Goal: Find specific page/section: Find specific page/section

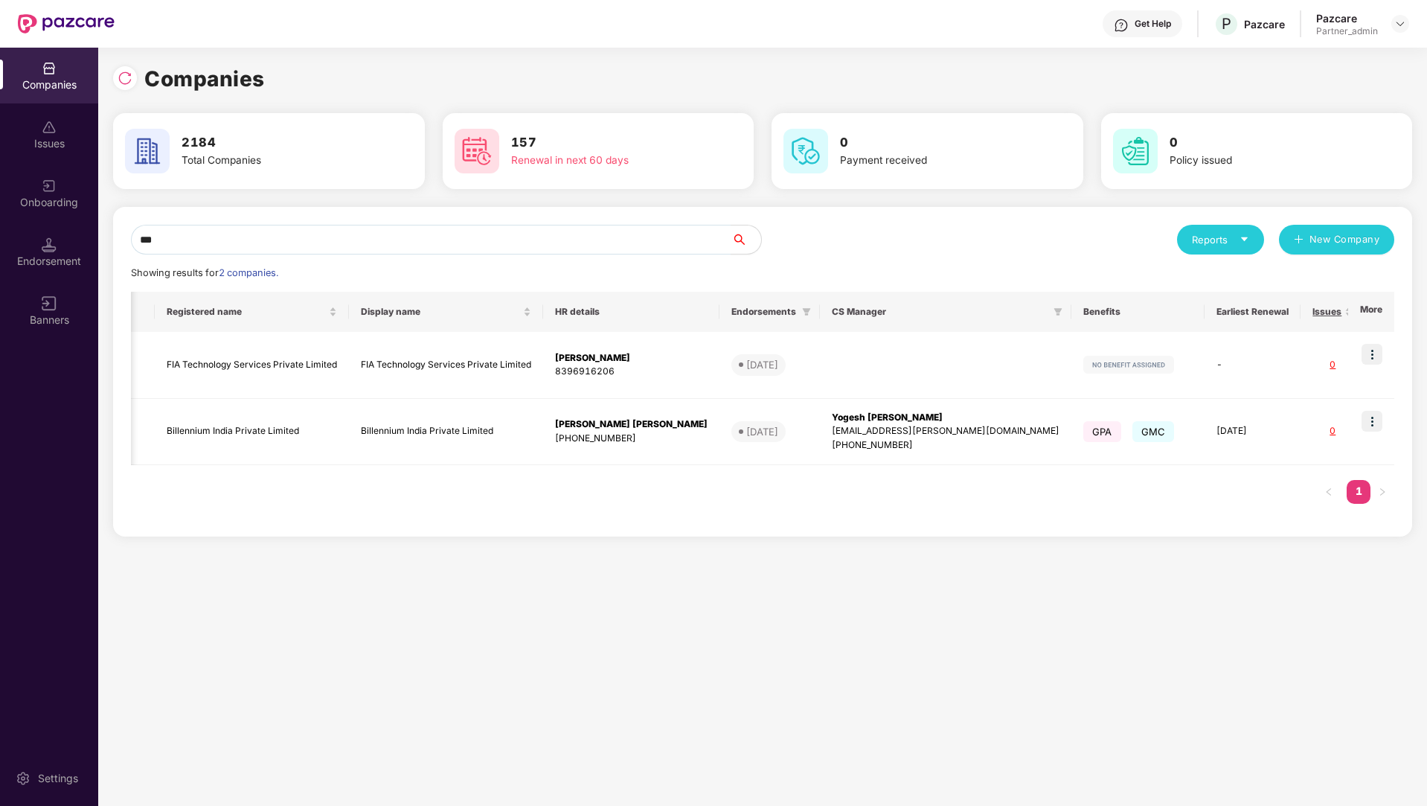
scroll to position [0, 124]
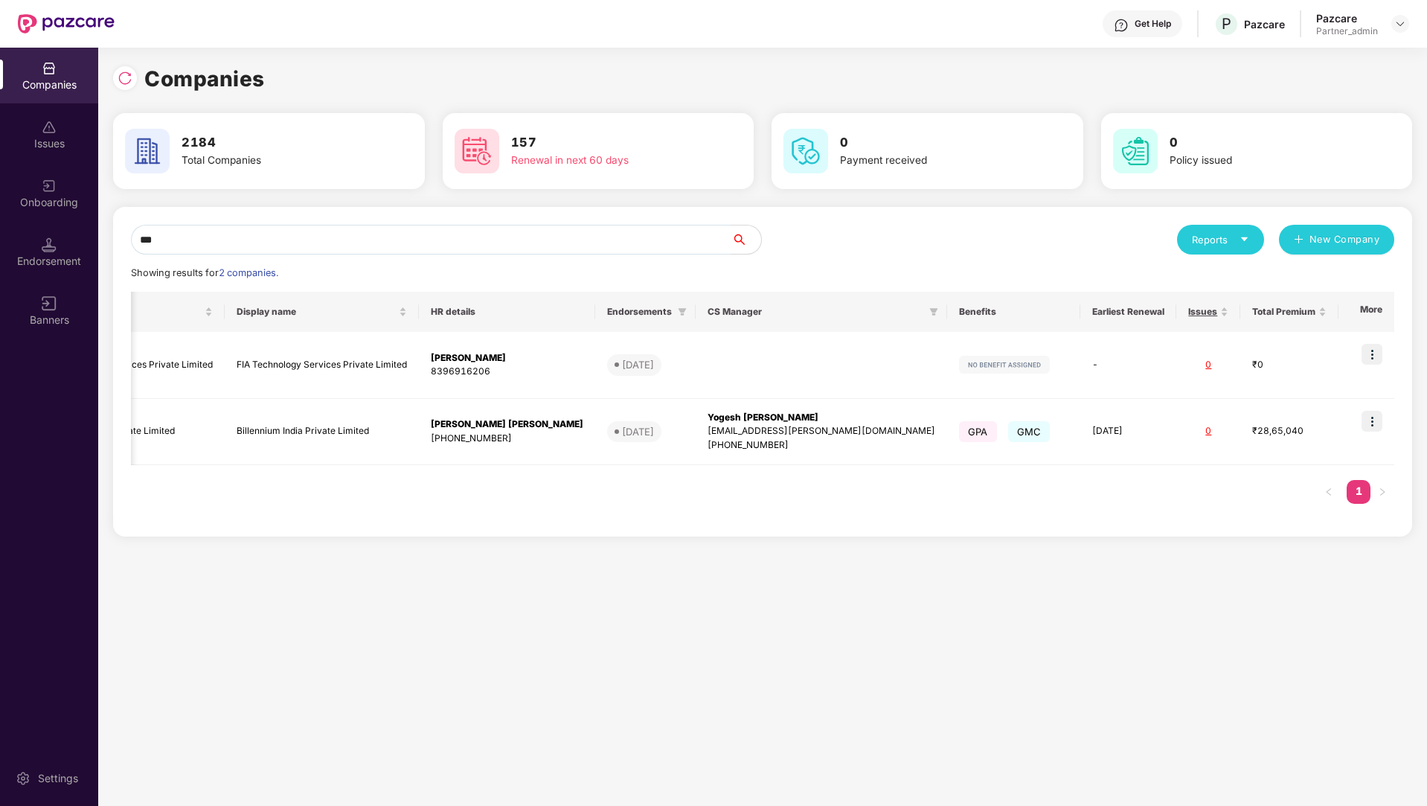
click at [48, 199] on div "Onboarding" at bounding box center [49, 202] width 98 height 15
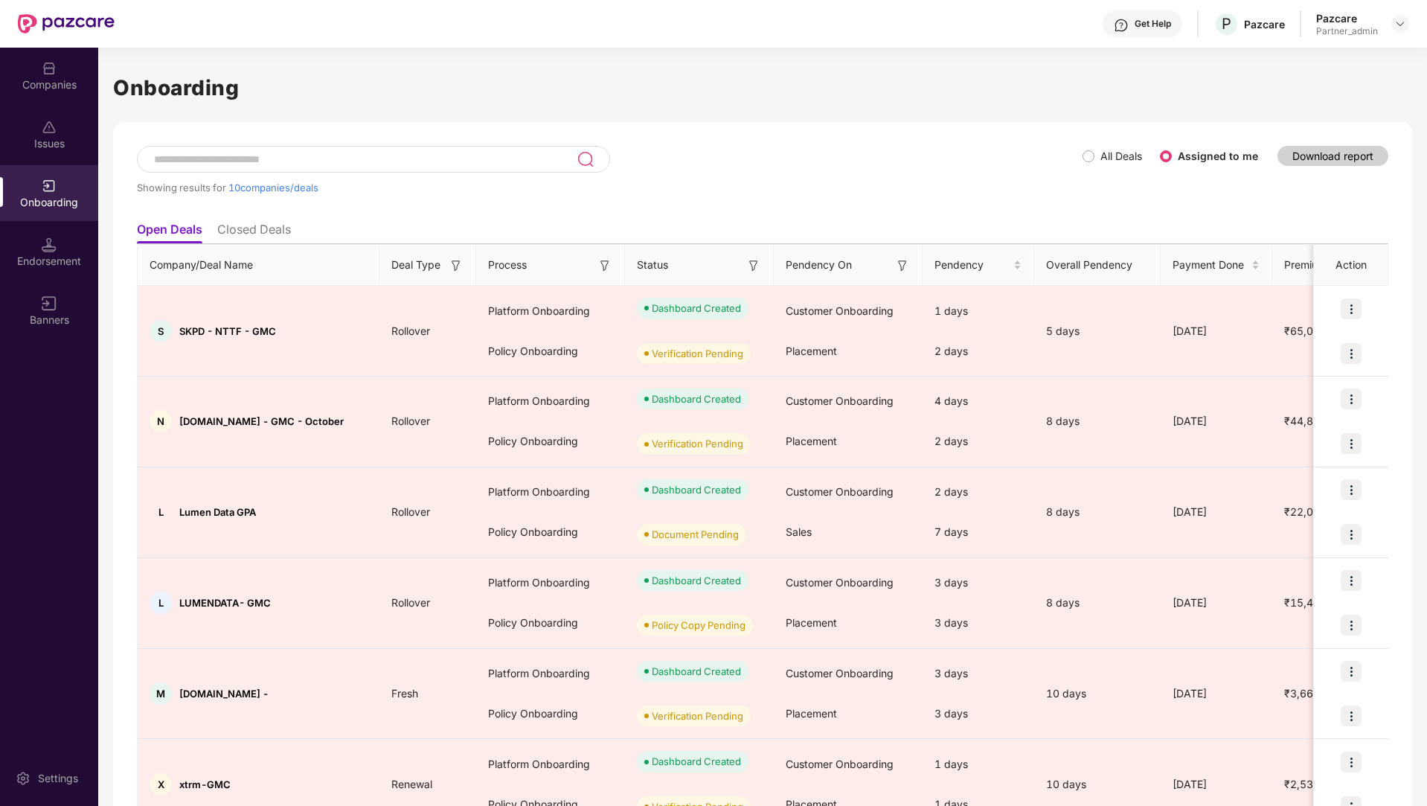
click at [249, 153] on input at bounding box center [365, 159] width 424 height 13
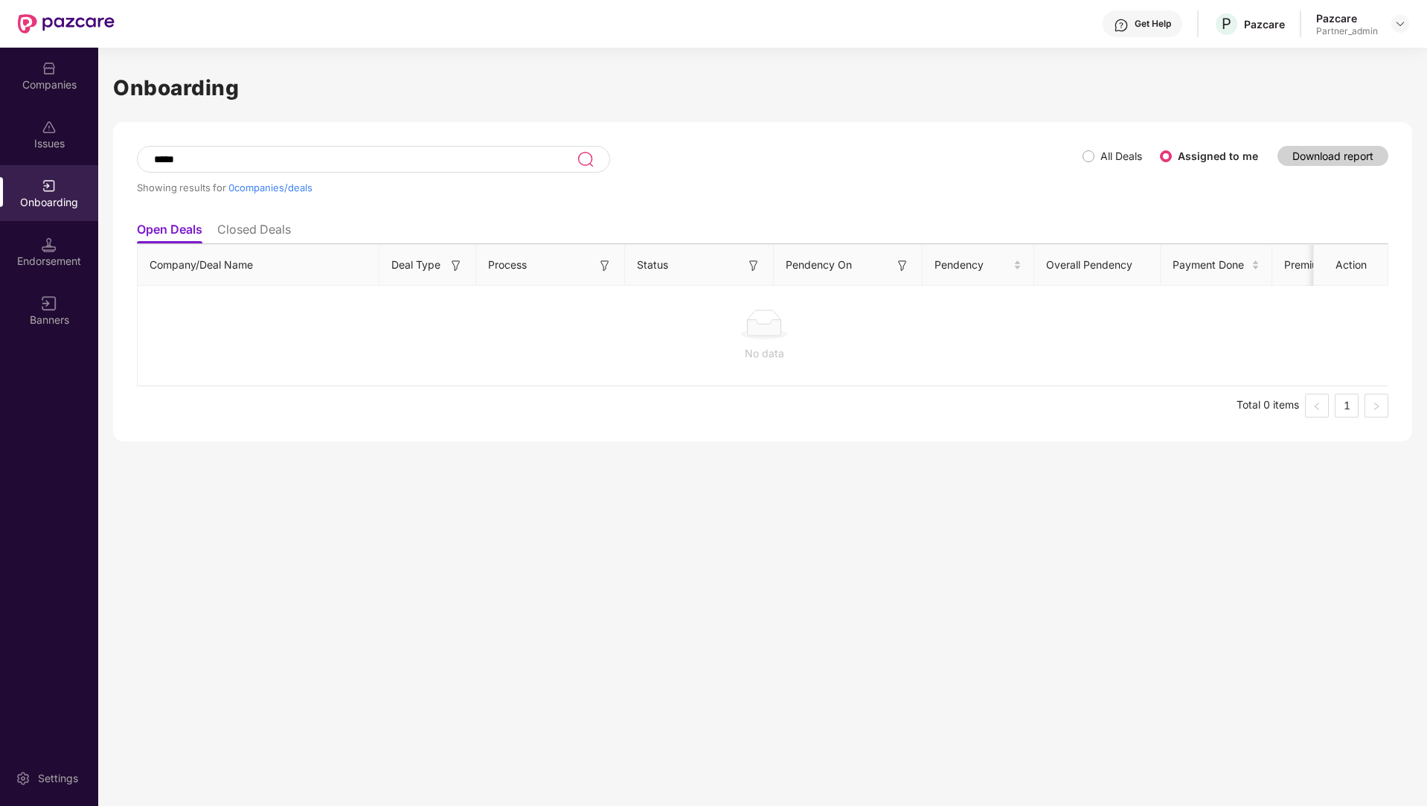
type input "*****"
click at [267, 226] on li "Closed Deals" at bounding box center [254, 233] width 74 height 22
click at [186, 241] on li "Open Deals" at bounding box center [169, 233] width 64 height 22
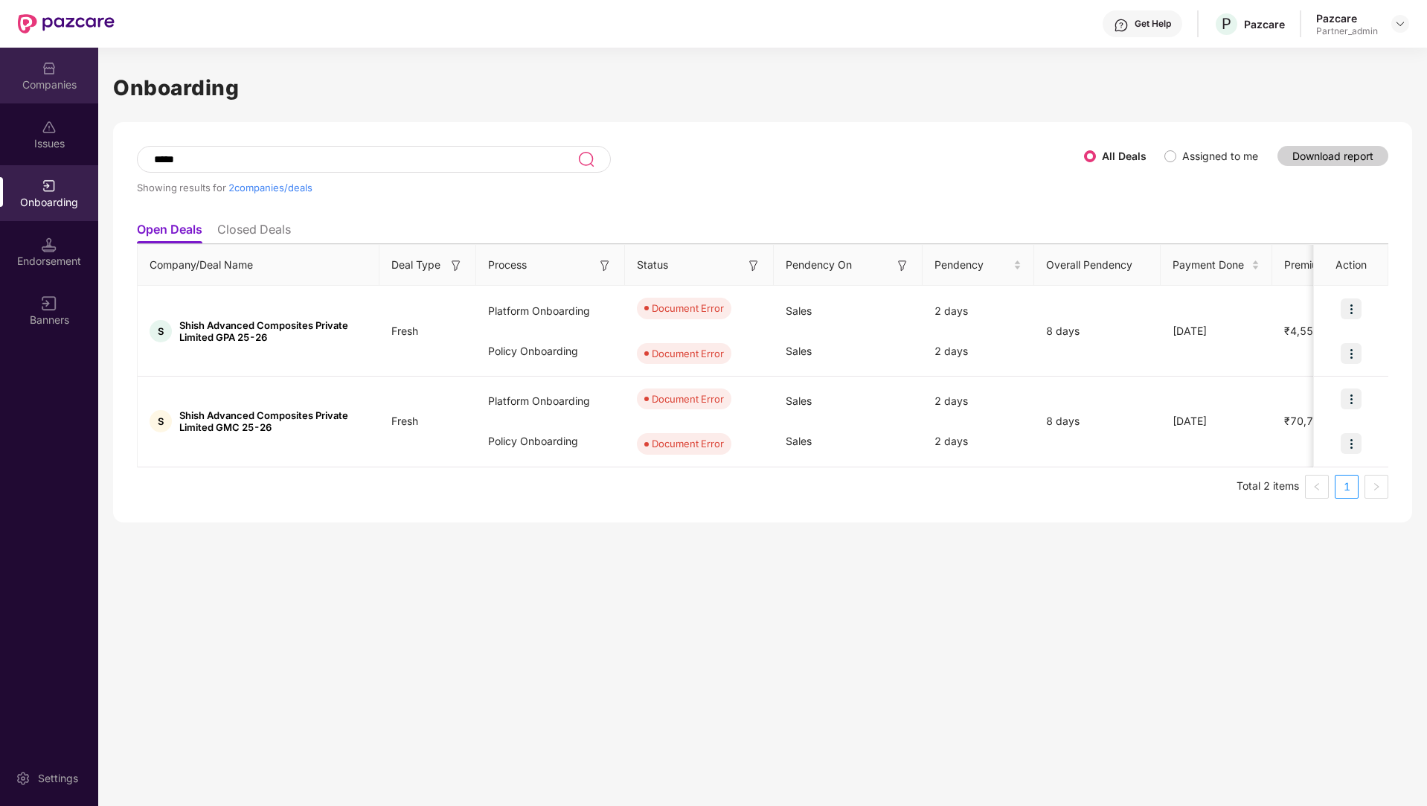
click at [69, 83] on div "Companies" at bounding box center [49, 84] width 98 height 15
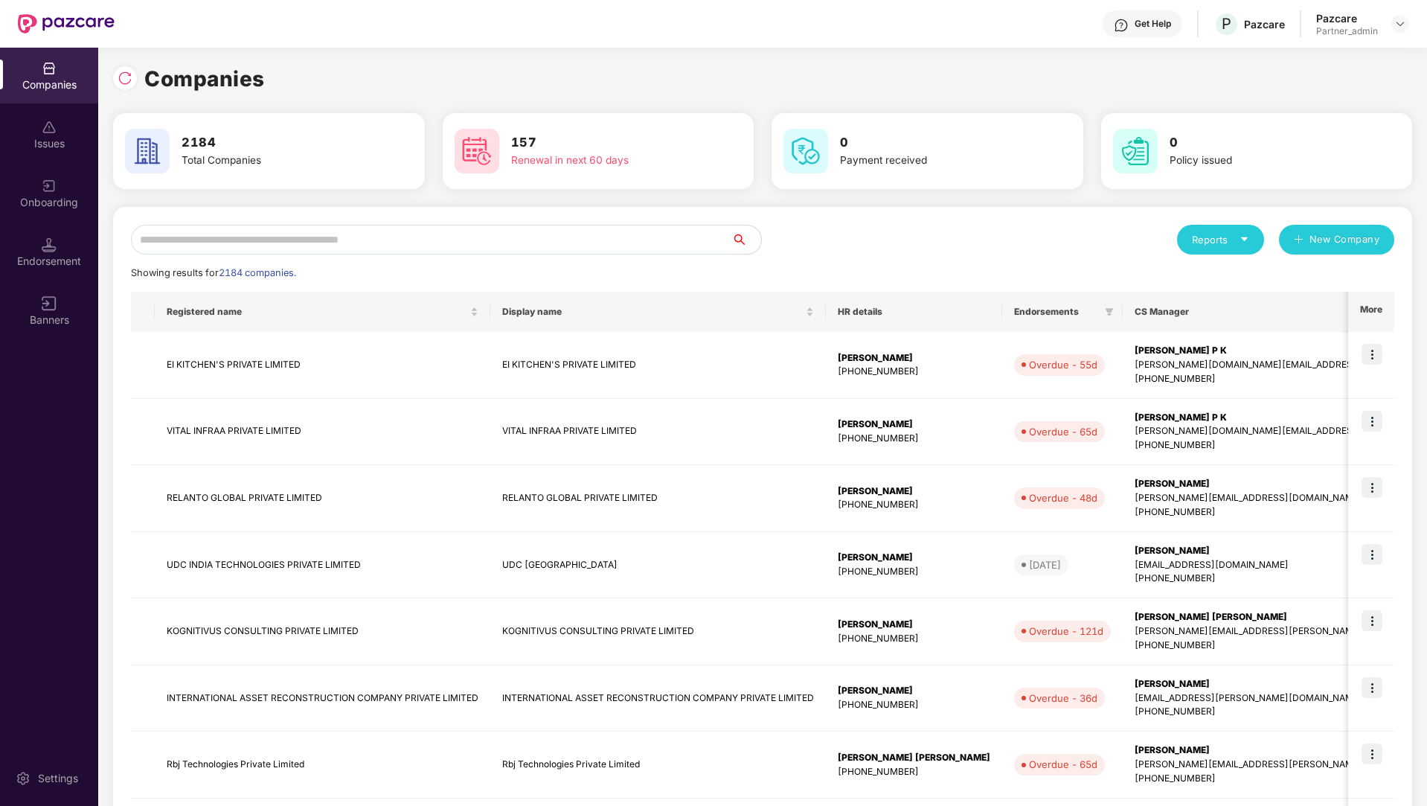
click at [362, 243] on input "text" at bounding box center [431, 240] width 601 height 30
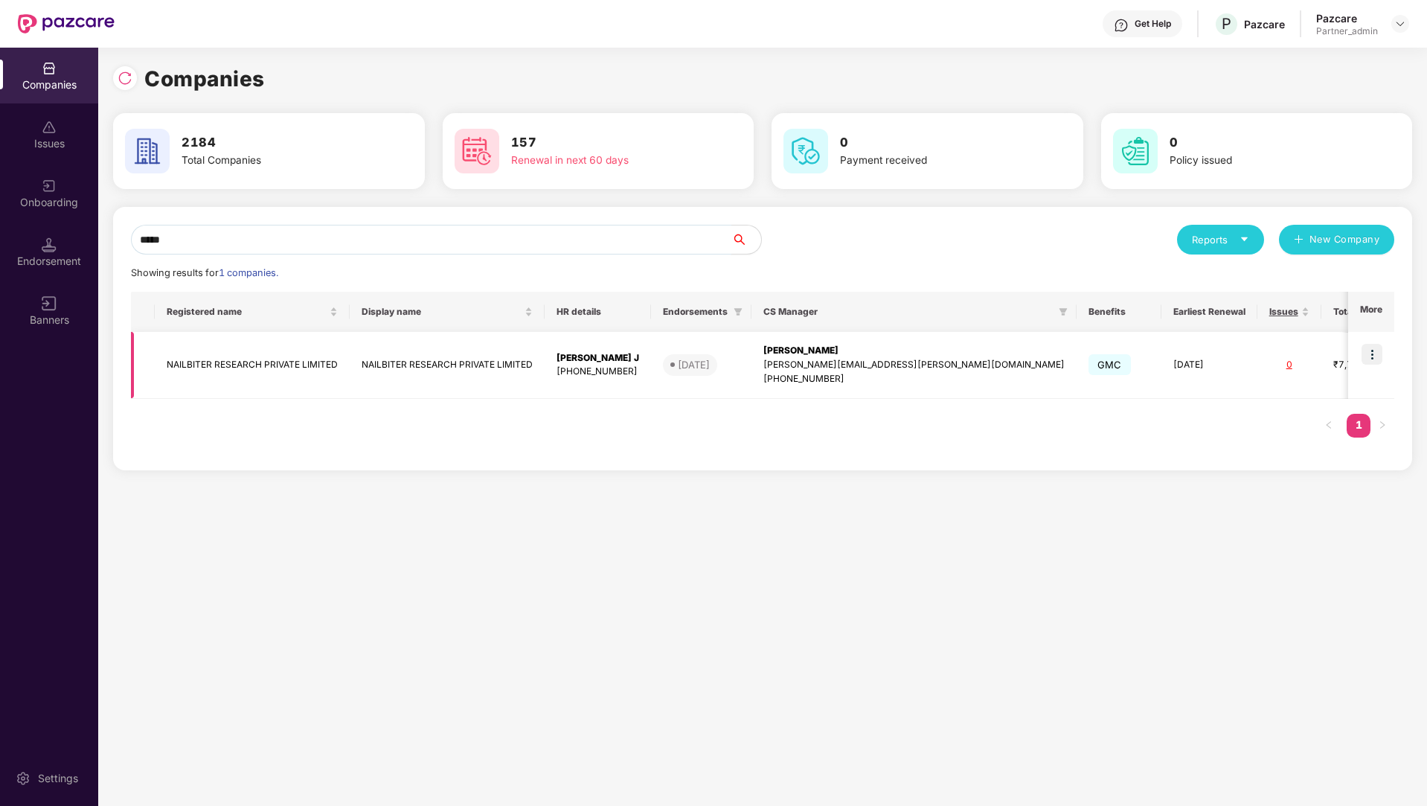
scroll to position [0, 10]
type input "*****"
click at [1373, 348] on img at bounding box center [1372, 354] width 21 height 21
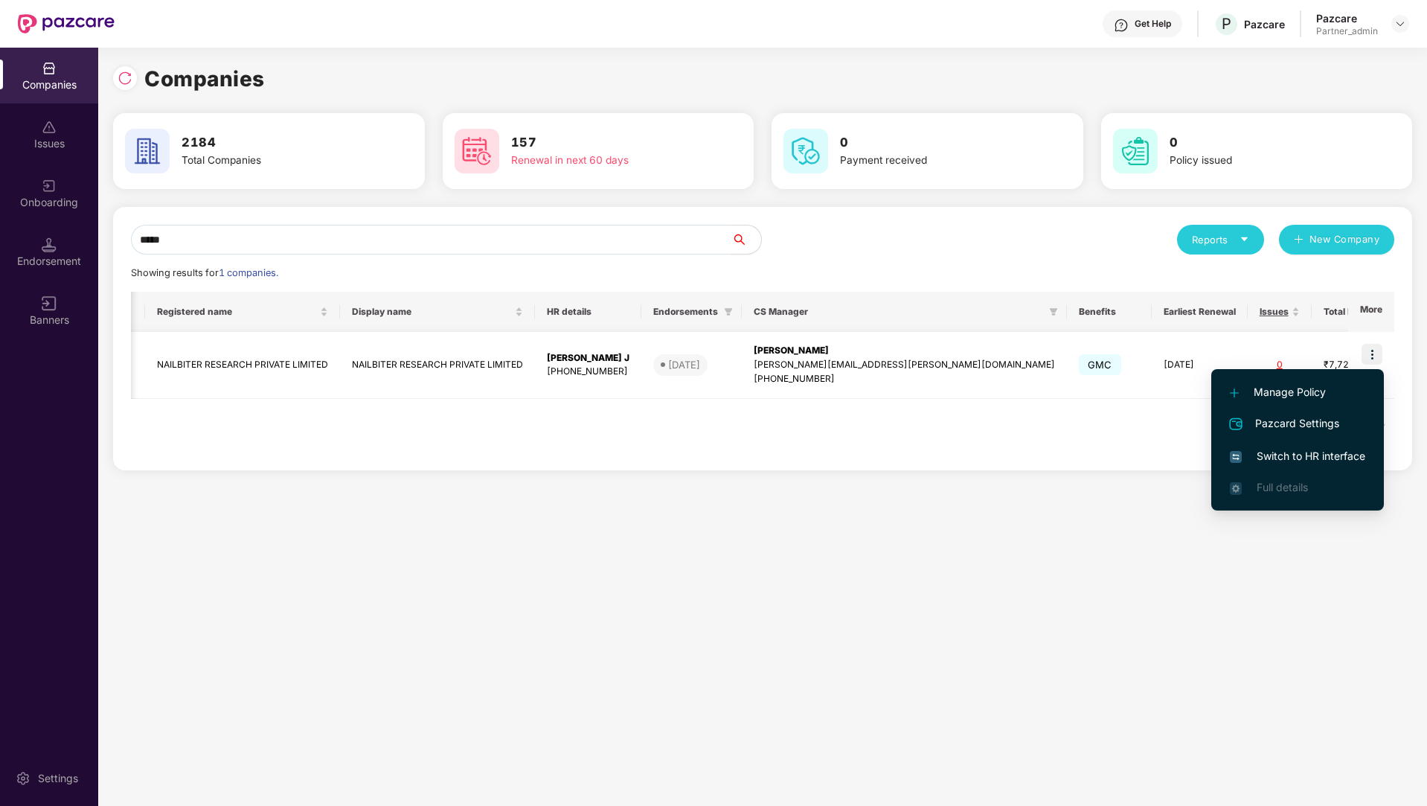
click at [1067, 366] on td "GMC" at bounding box center [1109, 365] width 85 height 67
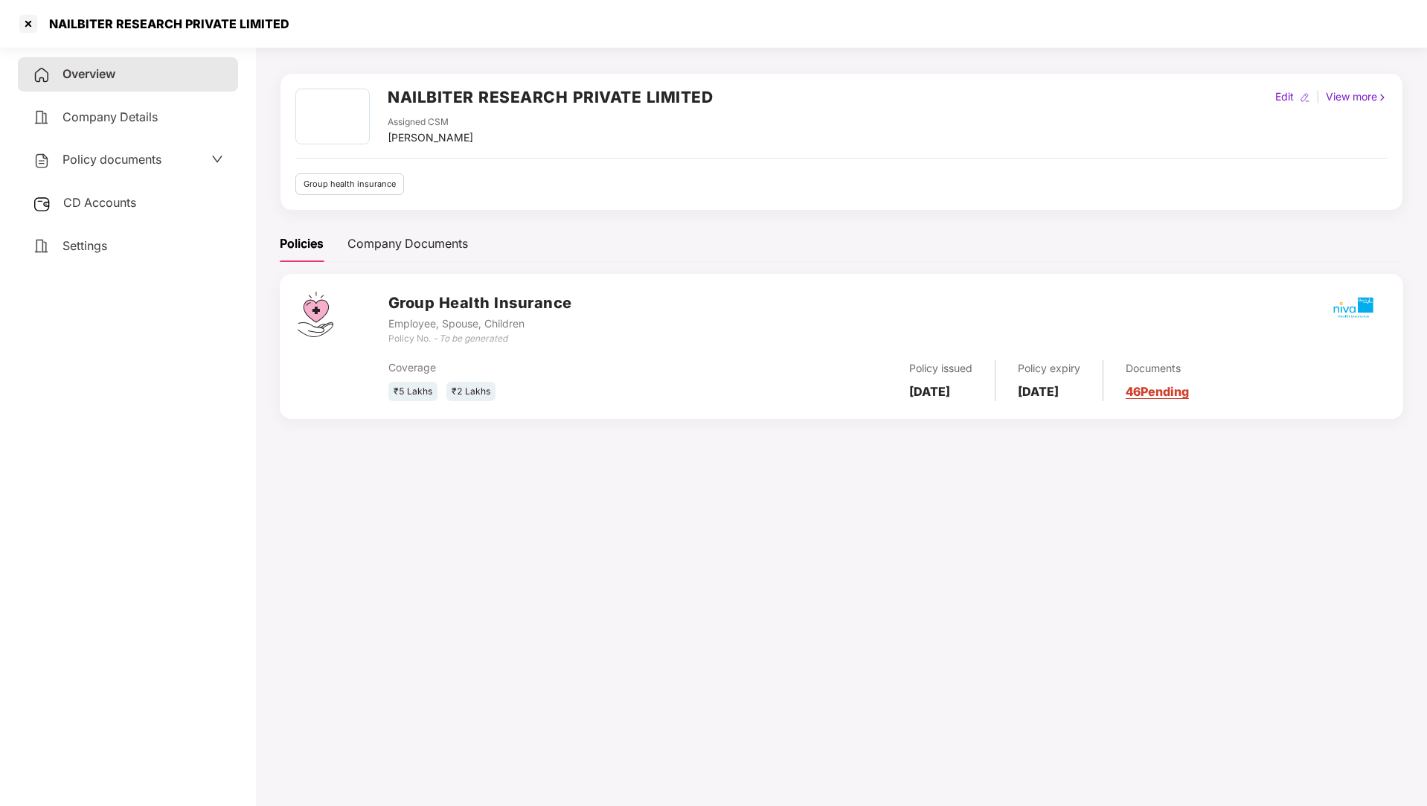
scroll to position [0, 0]
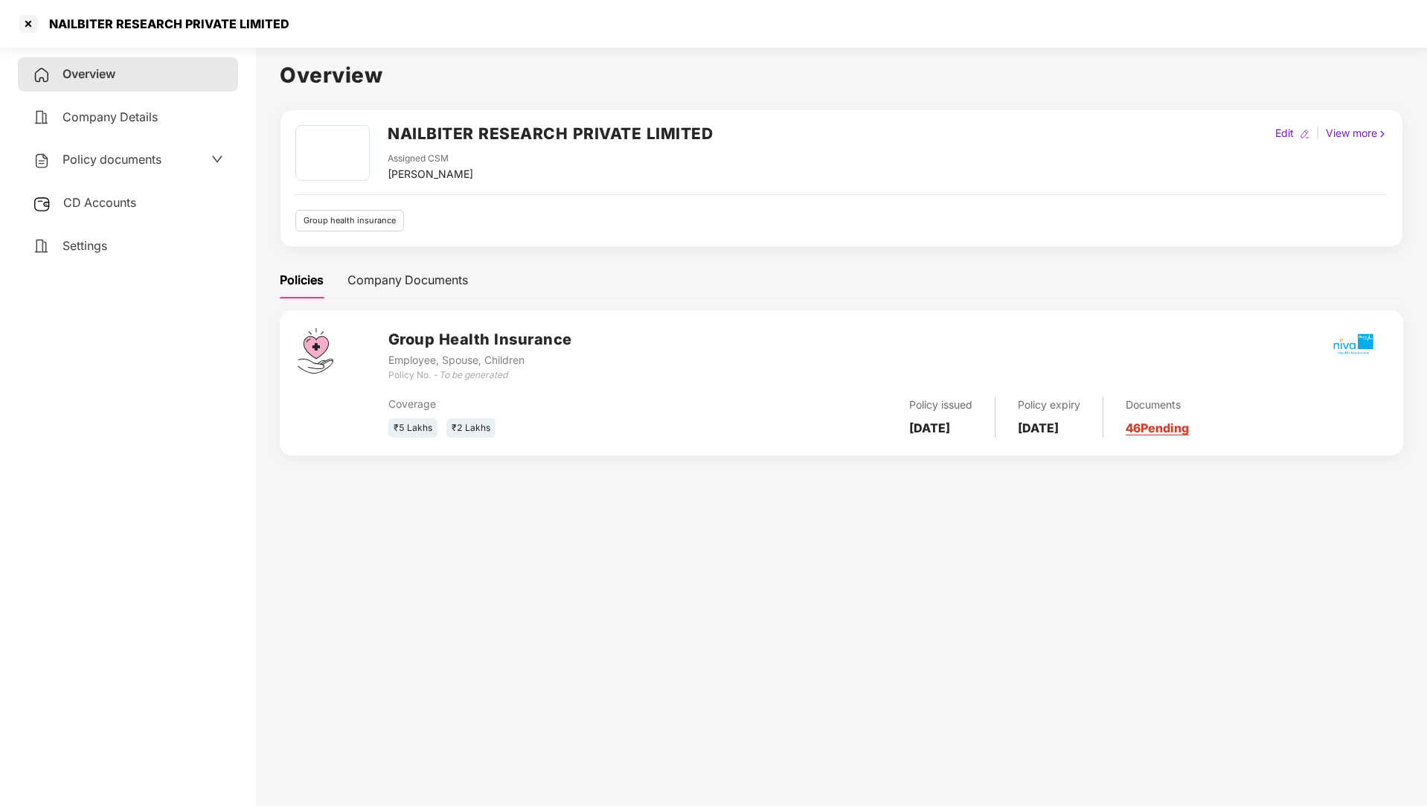
click at [161, 112] on div "Company Details" at bounding box center [128, 117] width 220 height 34
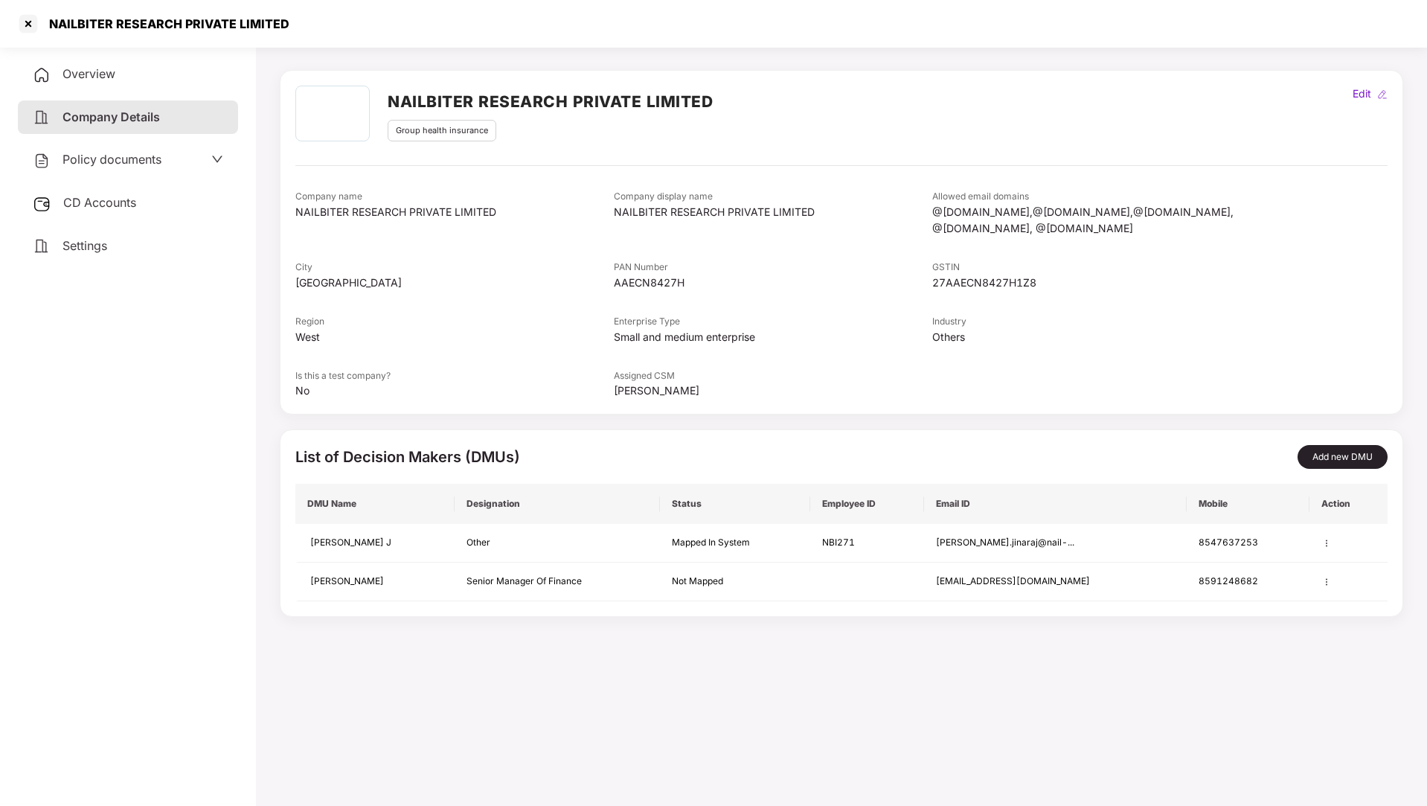
scroll to position [41, 0]
click at [60, 155] on div "Policy documents" at bounding box center [97, 159] width 129 height 19
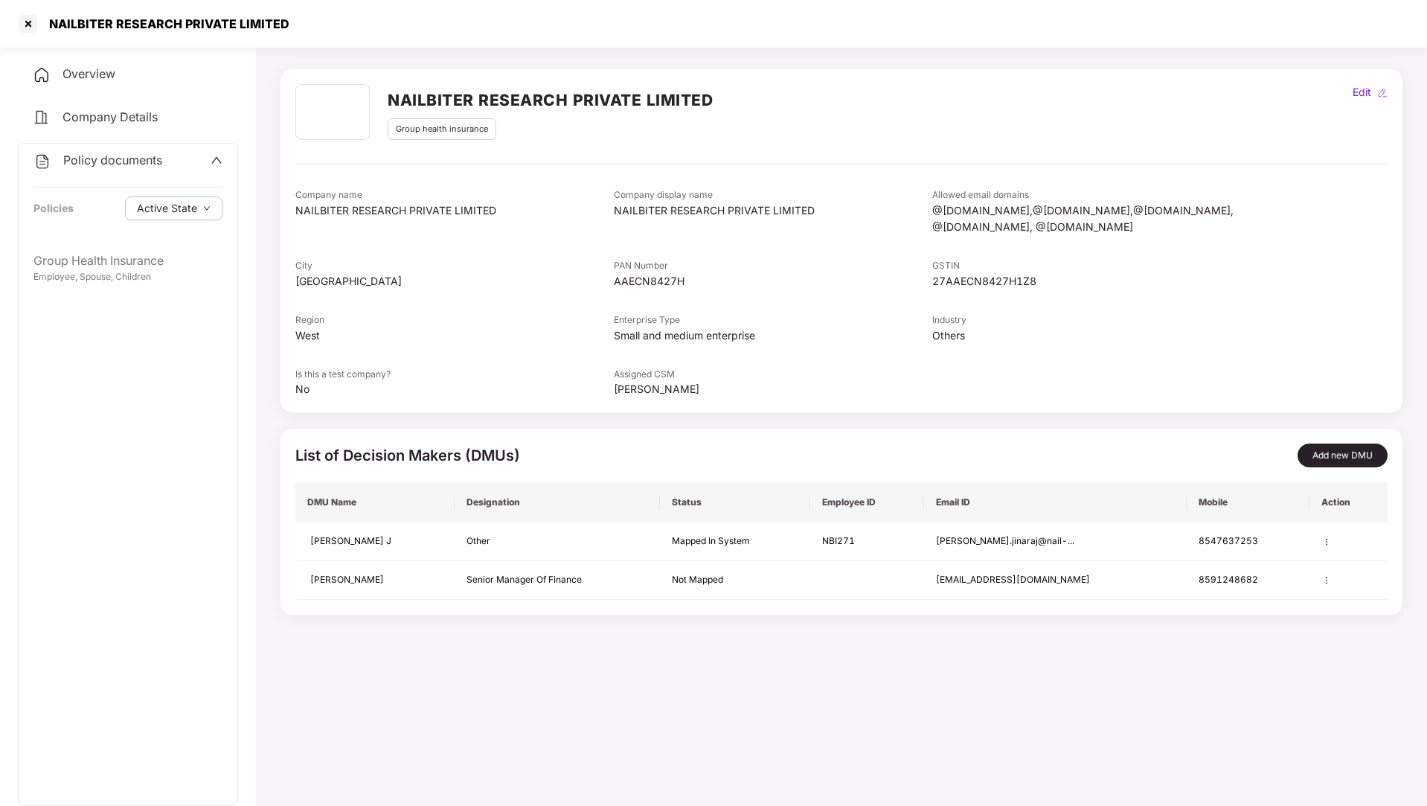
click at [211, 172] on div "Policy documents Policies Active State" at bounding box center [128, 194] width 219 height 100
click at [211, 167] on span at bounding box center [217, 160] width 12 height 19
